Goal: Transaction & Acquisition: Download file/media

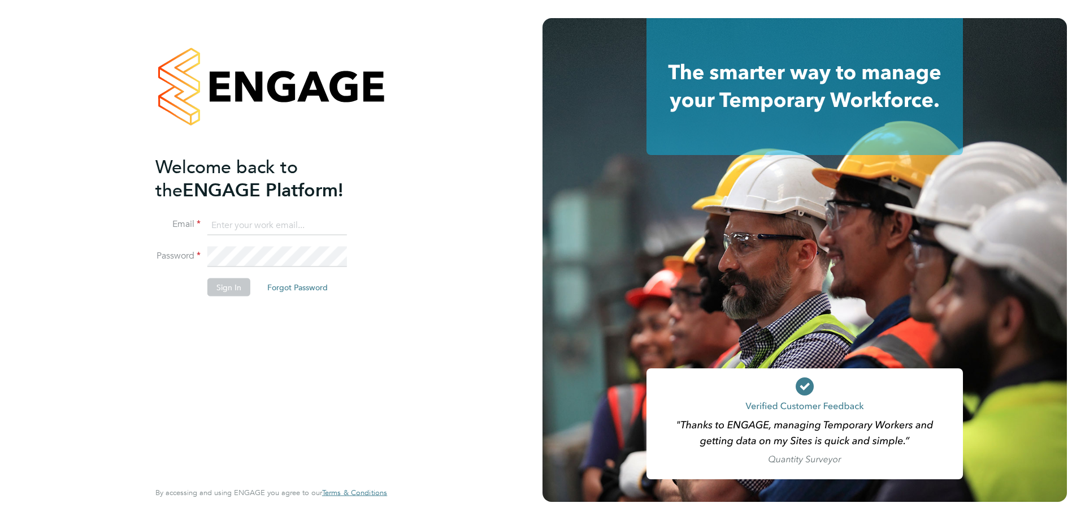
type input "[EMAIL_ADDRESS][DOMAIN_NAME]"
click at [226, 289] on button "Sign In" at bounding box center [228, 287] width 43 height 18
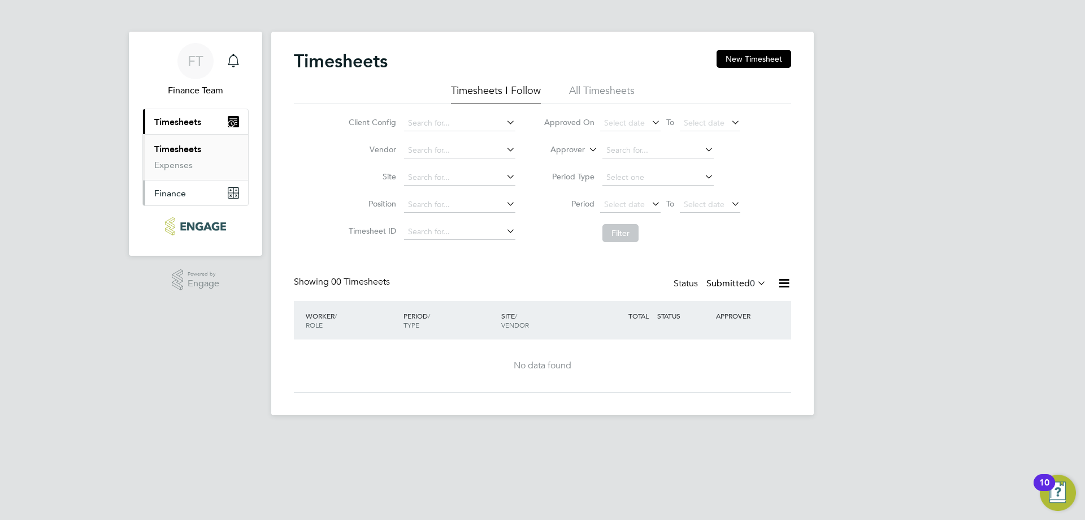
click at [175, 194] on span "Finance" at bounding box center [170, 193] width 32 height 11
click at [173, 183] on link "Invoices & Credit Notes" at bounding box center [189, 180] width 71 height 22
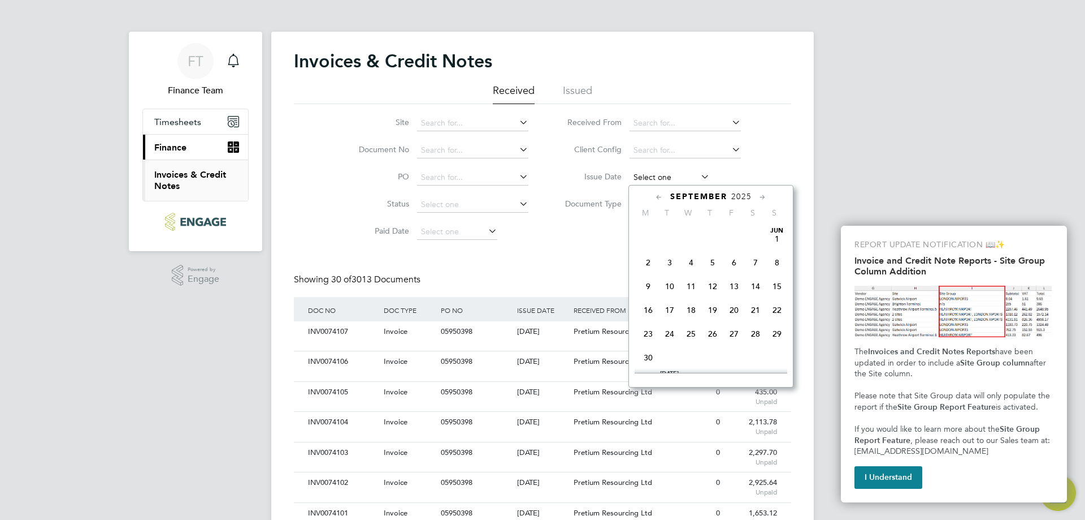
click at [675, 178] on input at bounding box center [670, 178] width 80 height 16
click at [687, 286] on span "24" at bounding box center [691, 275] width 21 height 21
type input "[DATE]"
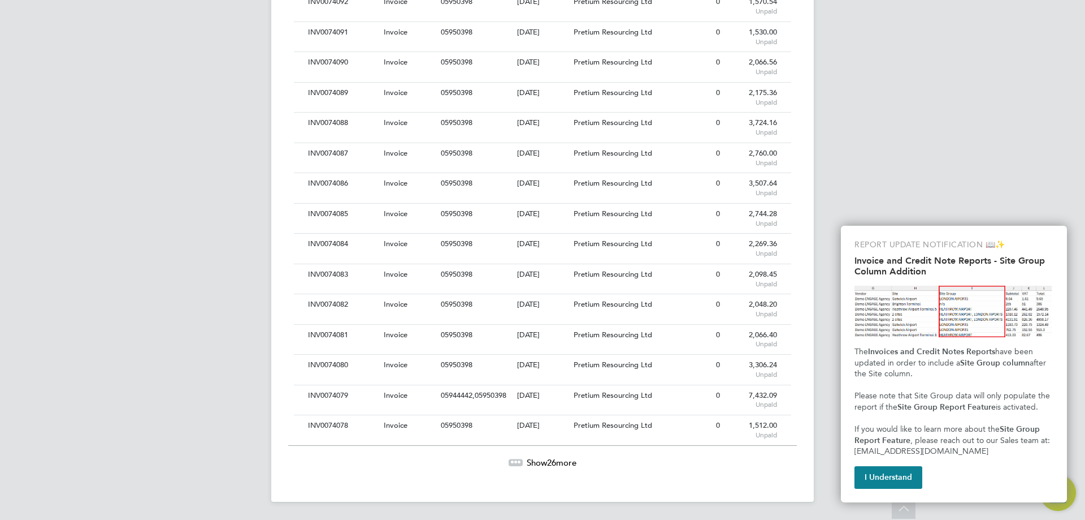
click at [514, 461] on icon at bounding box center [515, 460] width 3 height 3
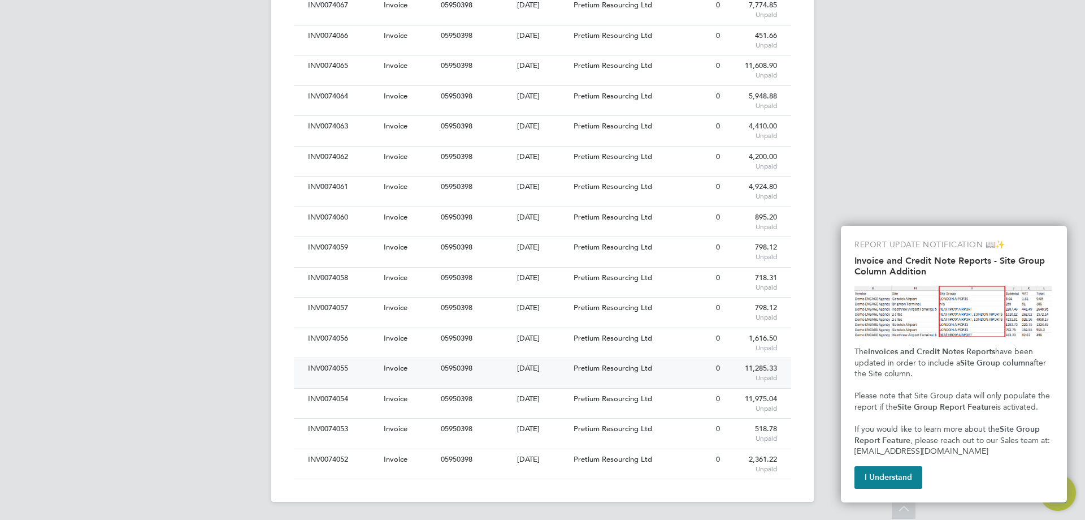
click at [513, 370] on div "05950398" at bounding box center [476, 368] width 76 height 21
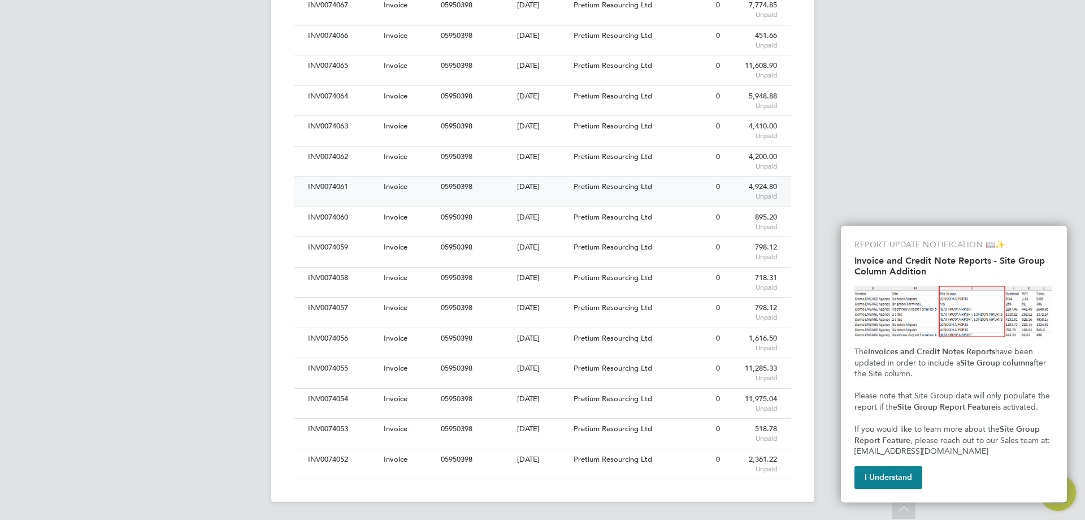
click at [583, 183] on span "Pretium Resourcing Ltd" at bounding box center [613, 186] width 79 height 10
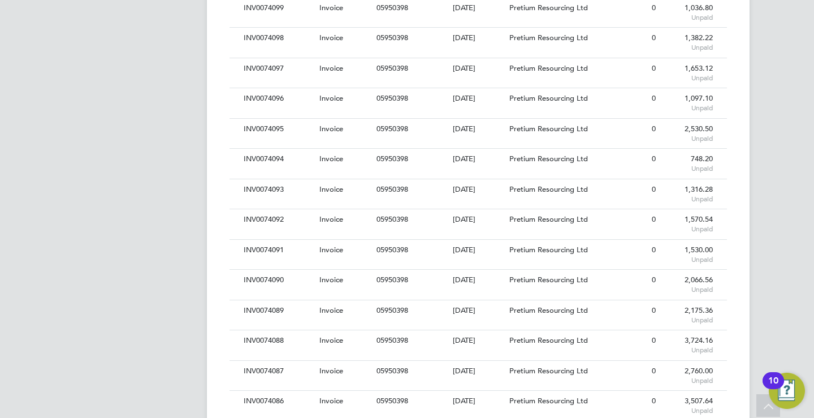
scroll to position [6, 6]
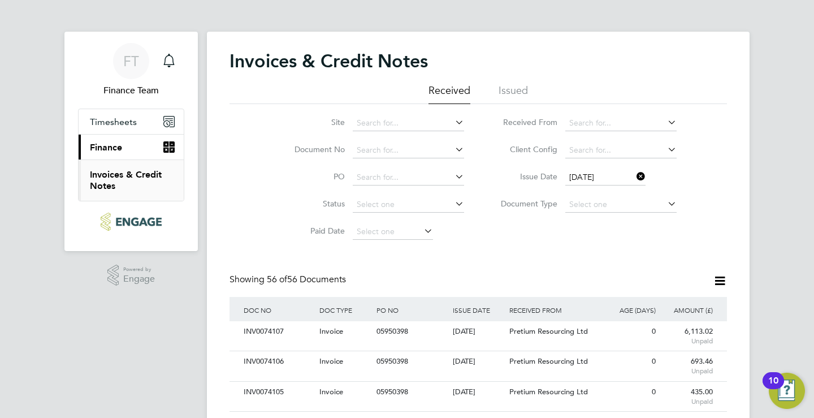
drag, startPoint x: 299, startPoint y: 279, endPoint x: 281, endPoint y: 280, distance: 18.1
click at [281, 280] on span "56 of 56 Documents" at bounding box center [306, 279] width 79 height 11
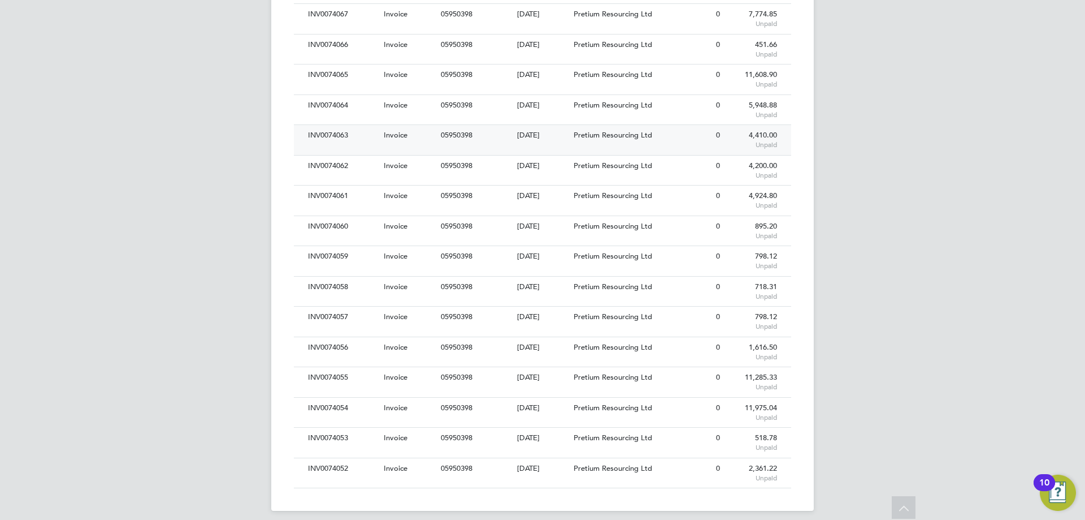
scroll to position [21, 96]
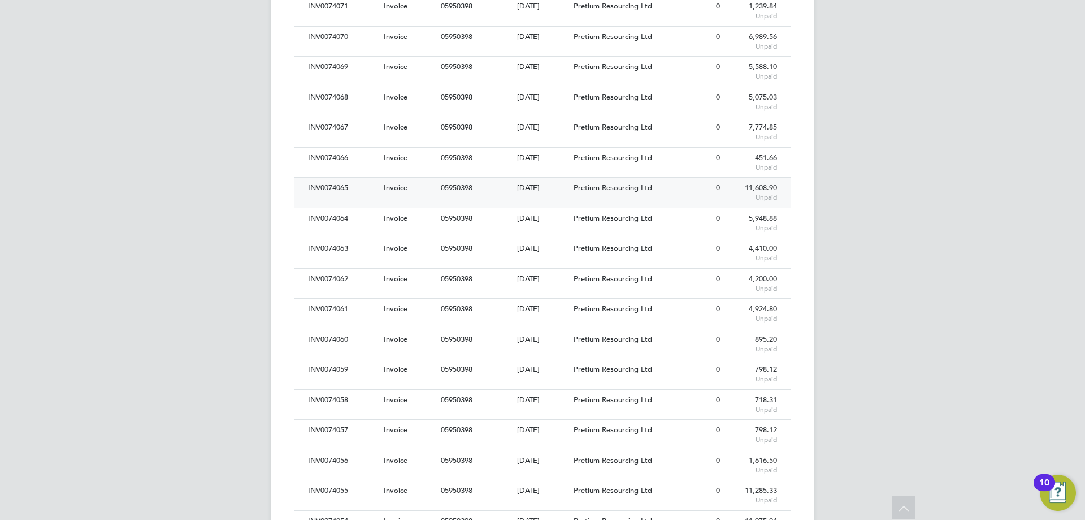
click at [350, 188] on div "INV0074065" at bounding box center [343, 188] width 76 height 21
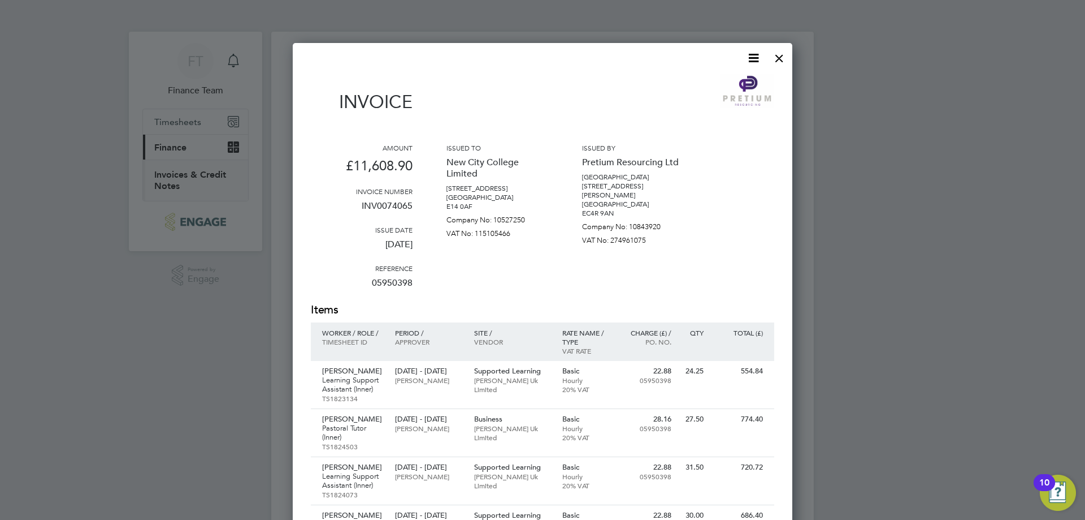
click at [756, 57] on icon at bounding box center [754, 58] width 14 height 14
click at [730, 84] on li "Download Invoice" at bounding box center [720, 85] width 78 height 16
click at [784, 59] on div at bounding box center [779, 55] width 20 height 20
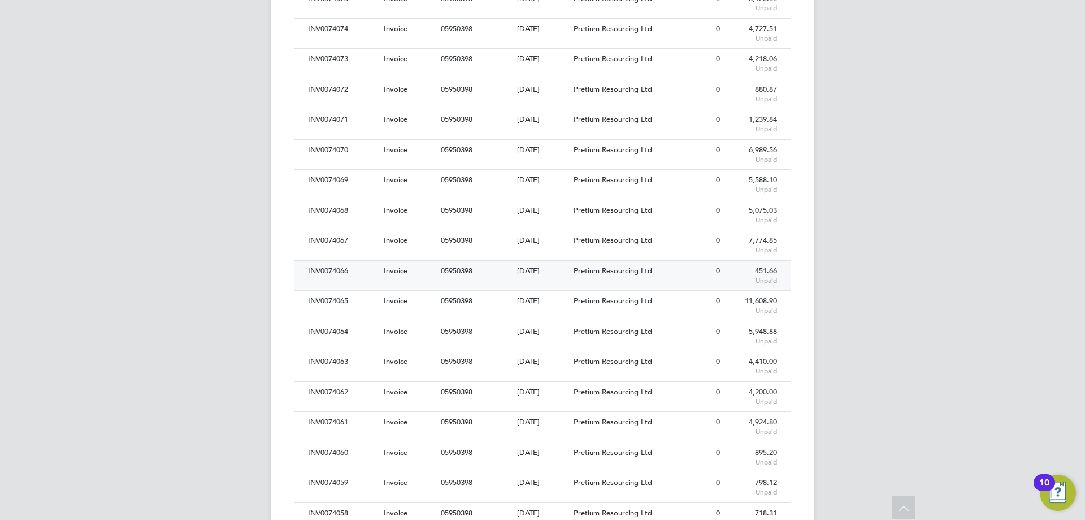
click at [360, 267] on div "INV0074066" at bounding box center [343, 271] width 76 height 21
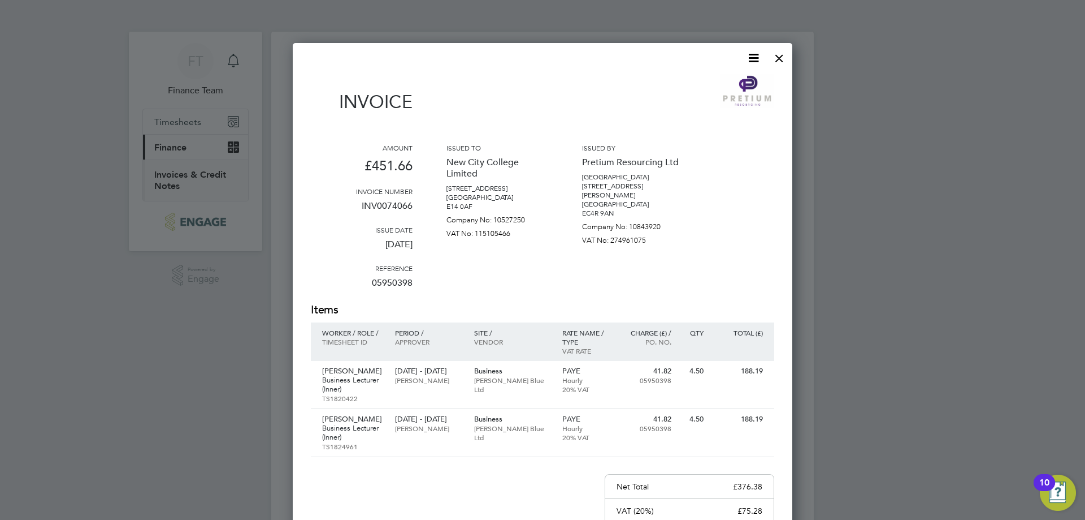
click at [754, 51] on icon at bounding box center [754, 58] width 14 height 14
click at [715, 83] on li "Download Invoice" at bounding box center [720, 85] width 78 height 16
click at [776, 55] on div at bounding box center [779, 55] width 20 height 20
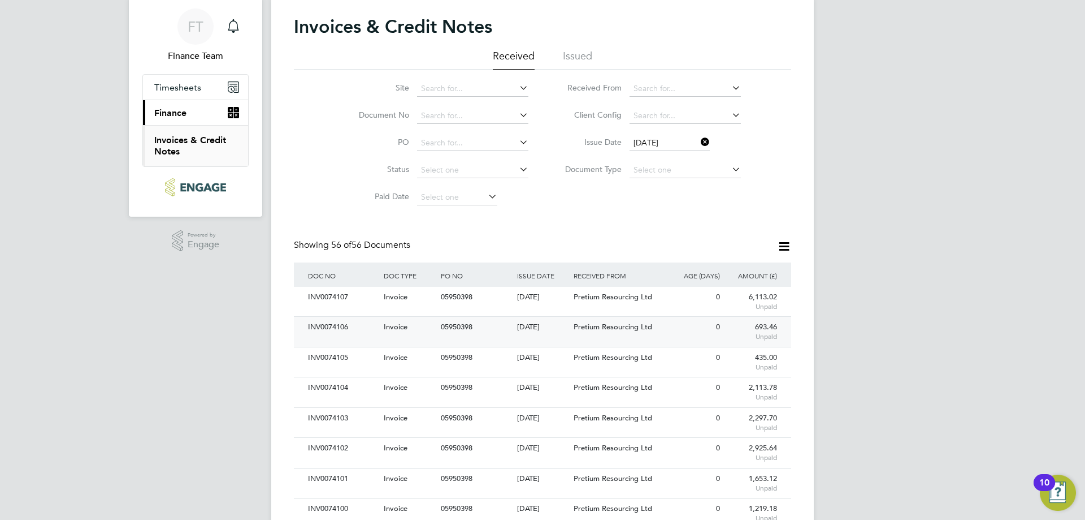
scroll to position [283, 0]
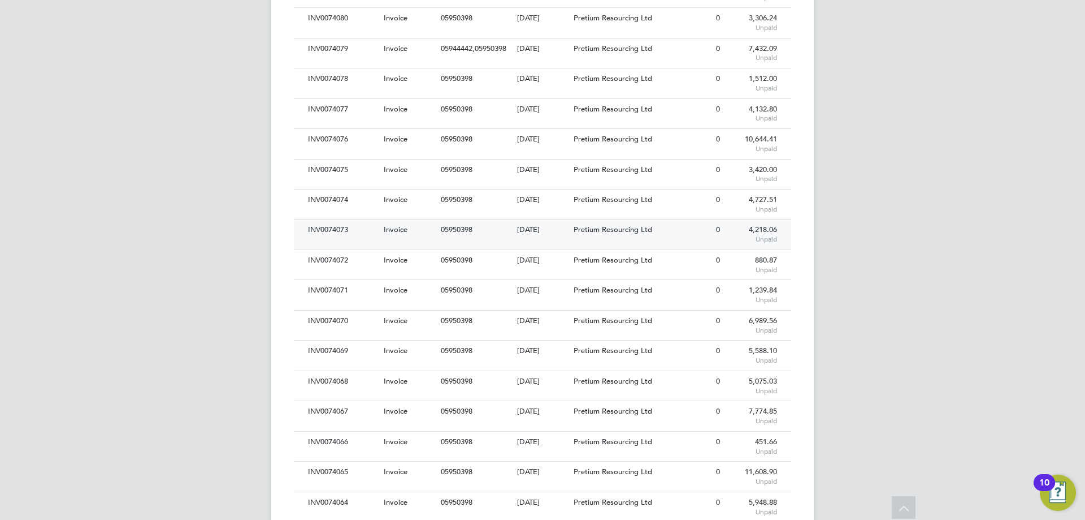
click at [592, 235] on div "Pretium Resourcing Ltd" at bounding box center [618, 229] width 95 height 21
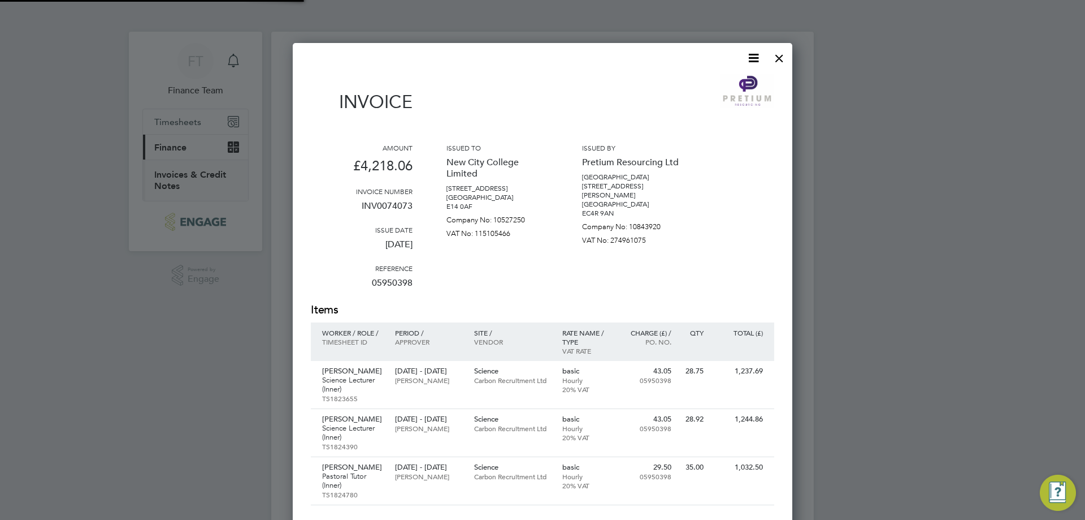
scroll to position [698, 500]
click at [756, 62] on icon at bounding box center [754, 58] width 14 height 14
click at [705, 87] on li "Download Invoice" at bounding box center [720, 85] width 78 height 16
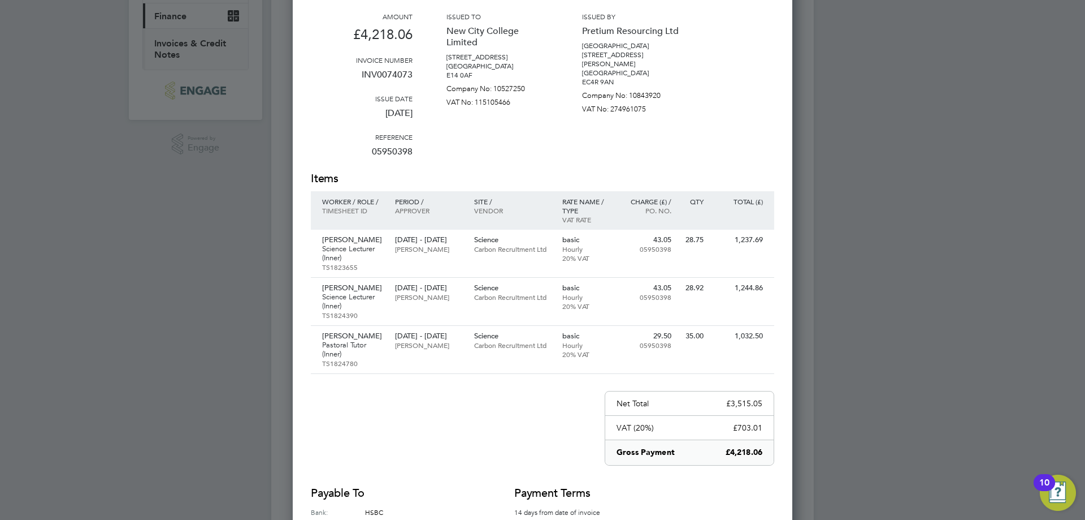
scroll to position [57, 0]
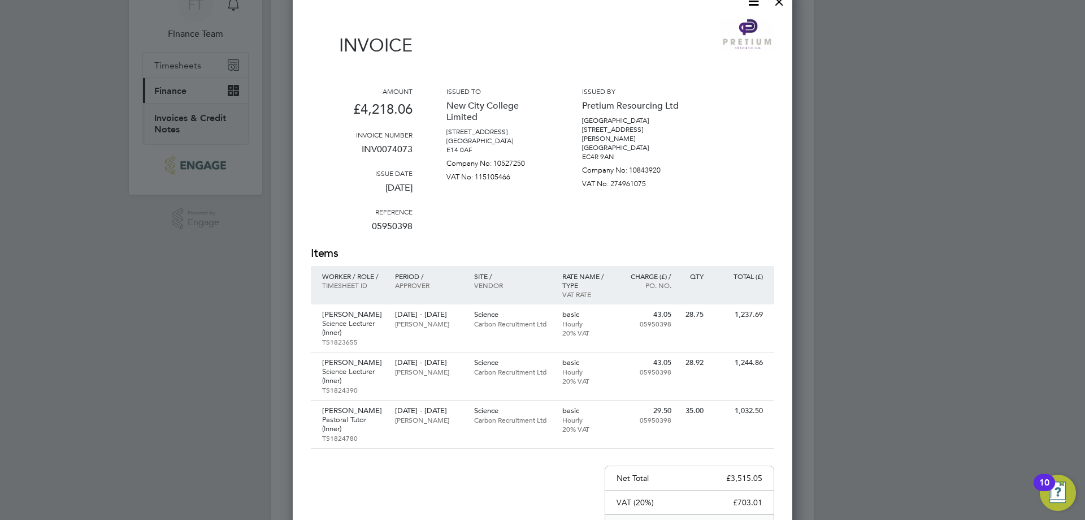
click at [645, 74] on div "Invoice Amount £4,218.06 Invoice number INV0074073 Issue date [DATE] Reference …" at bounding box center [543, 320] width 464 height 604
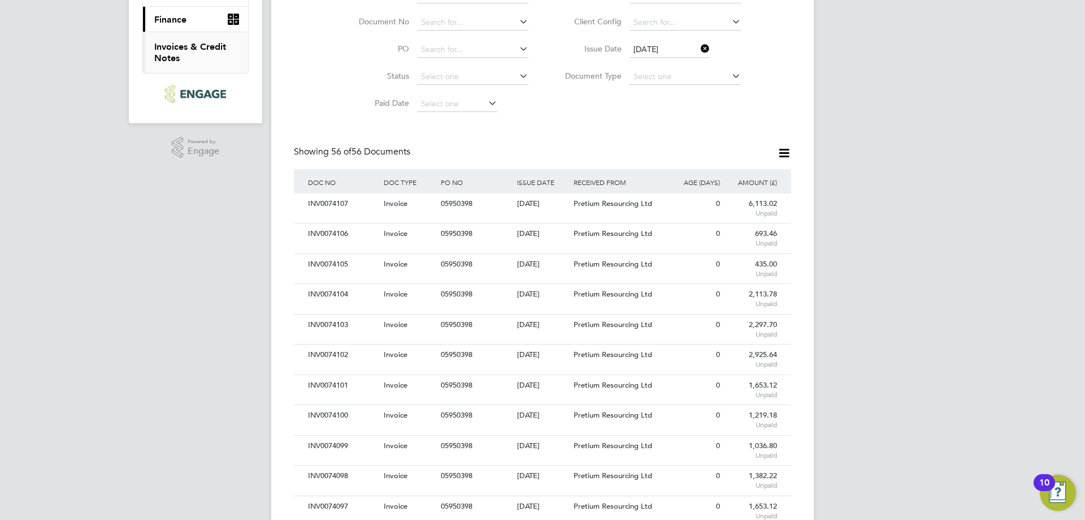
scroll to position [283, 0]
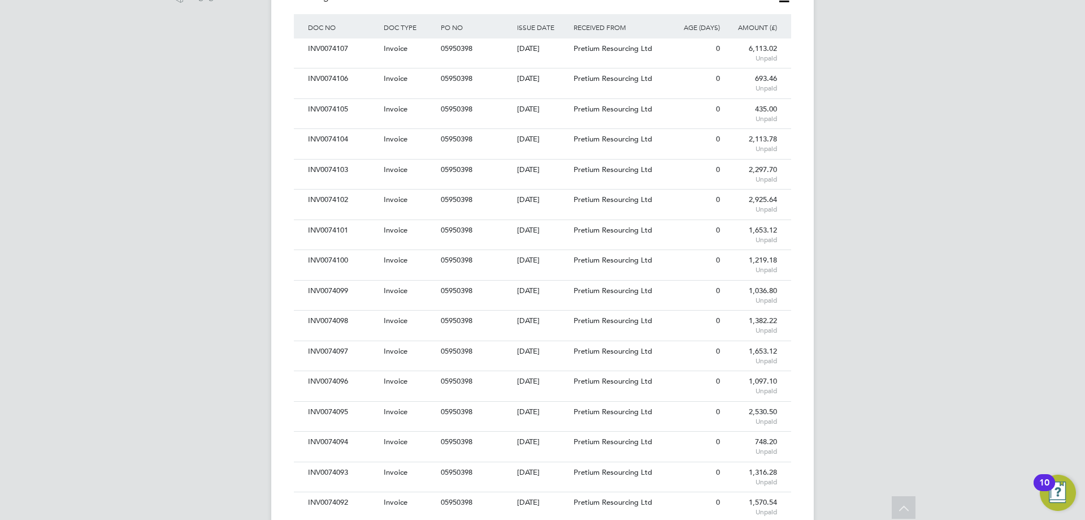
click at [371, 446] on div "INV0074094" at bounding box center [343, 441] width 76 height 21
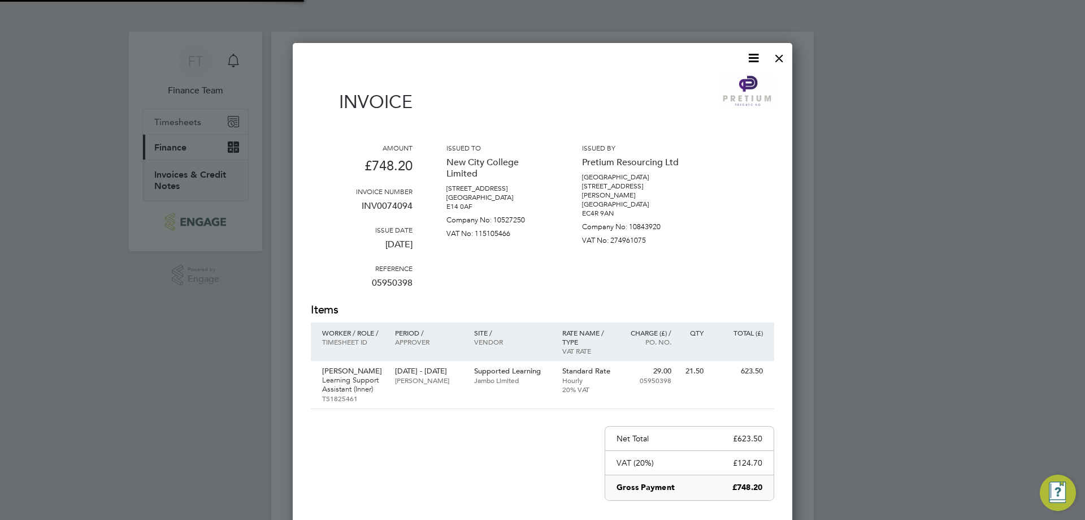
scroll to position [602, 500]
click at [749, 61] on icon at bounding box center [754, 58] width 14 height 14
click at [712, 88] on li "Download Invoice" at bounding box center [720, 85] width 78 height 16
click at [783, 55] on div at bounding box center [779, 55] width 20 height 20
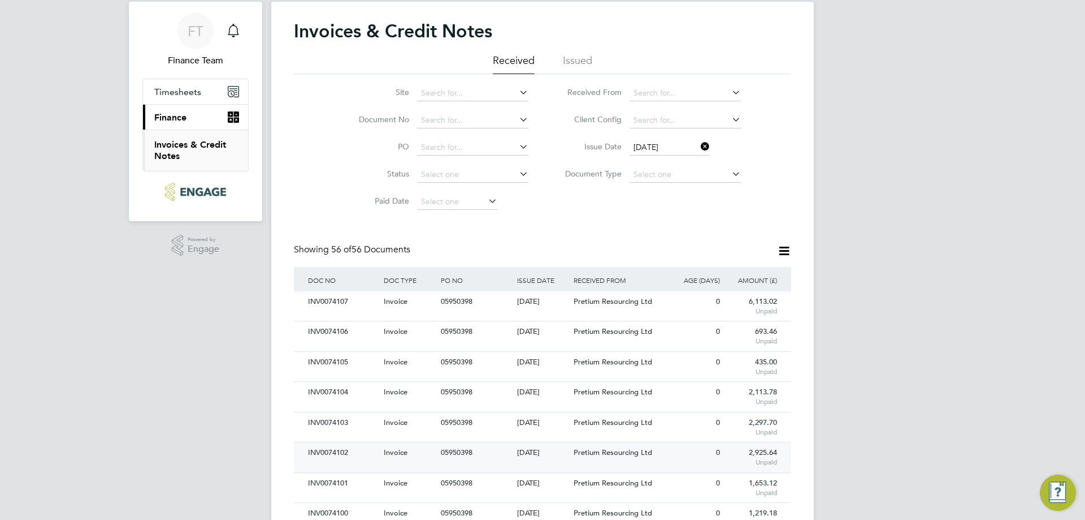
scroll to position [226, 0]
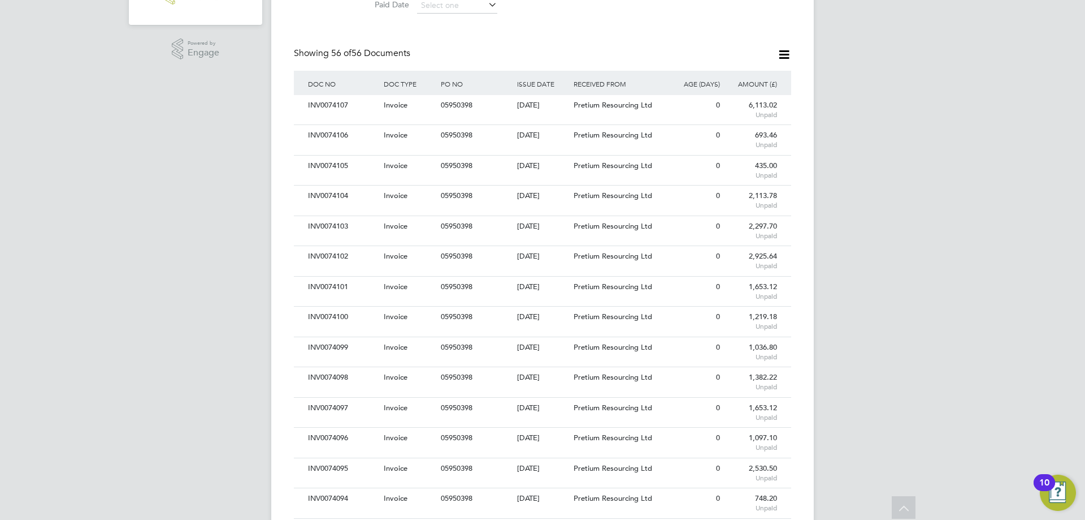
click at [366, 404] on div "INV0074097" at bounding box center [343, 407] width 76 height 21
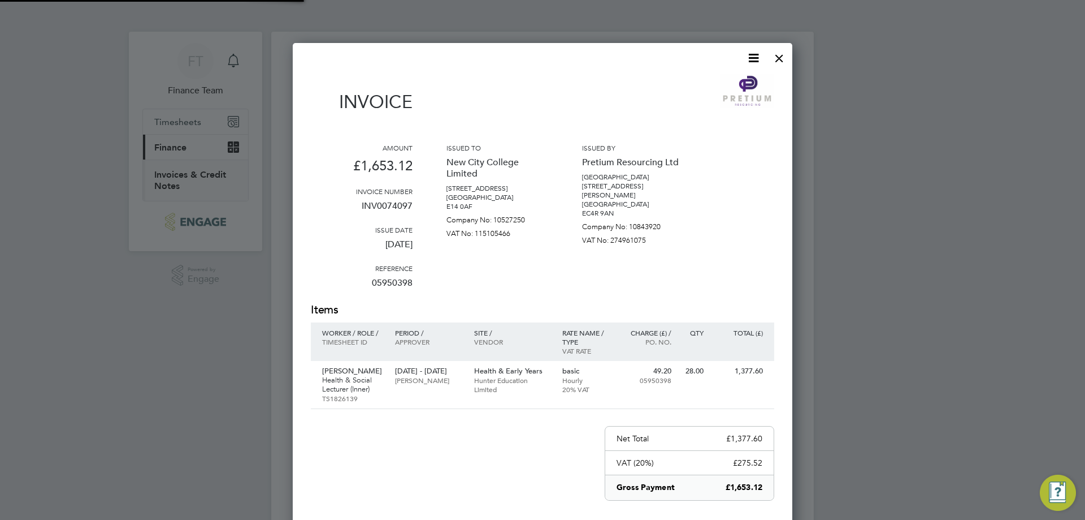
scroll to position [611, 500]
click at [749, 57] on icon at bounding box center [754, 58] width 14 height 14
click at [741, 88] on li "Download Invoice" at bounding box center [720, 85] width 78 height 16
click at [651, 148] on h3 "Issued by" at bounding box center [633, 147] width 102 height 9
click at [780, 55] on div at bounding box center [779, 55] width 20 height 20
